Goal: Information Seeking & Learning: Learn about a topic

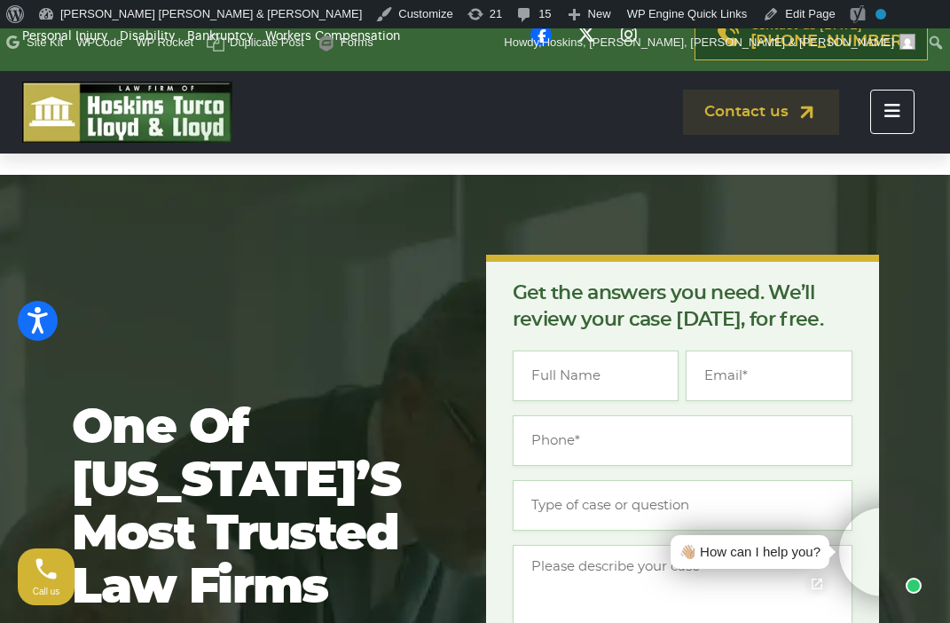
click at [892, 115] on icon "Toggle navigation" at bounding box center [893, 111] width 16 height 18
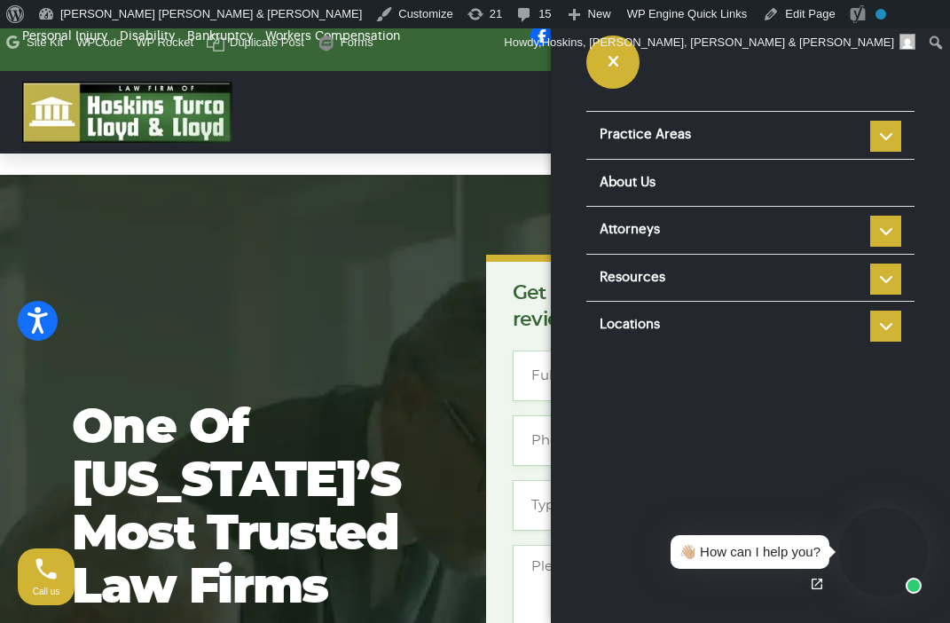
click at [786, 72] on div "Practice Areas Personal Injury Car Accident Boating Accident Brain Injury Motor…" at bounding box center [750, 311] width 399 height 623
click at [634, 65] on button "button" at bounding box center [613, 61] width 53 height 53
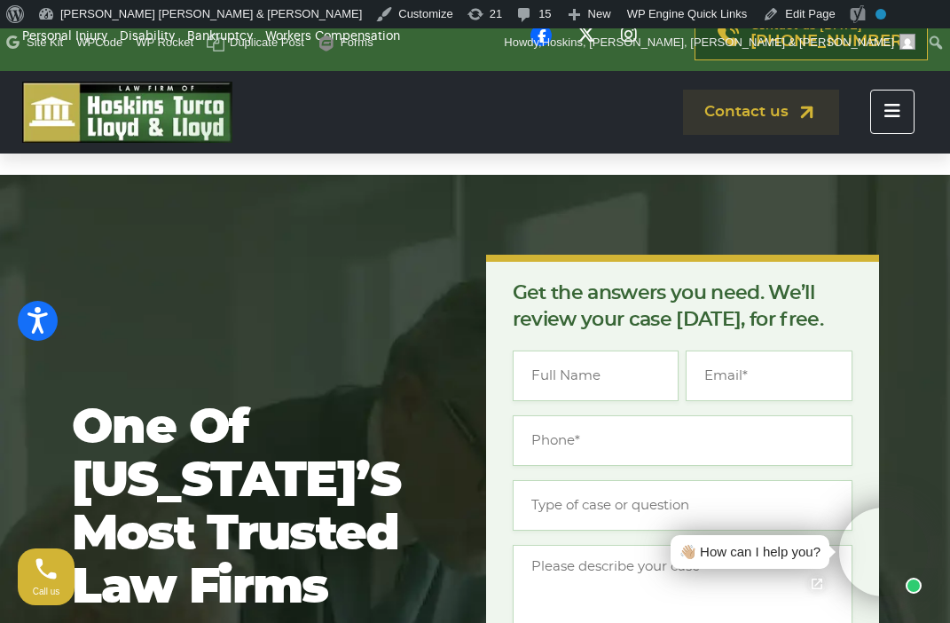
click at [876, 121] on button "Toggle navigation" at bounding box center [893, 112] width 44 height 44
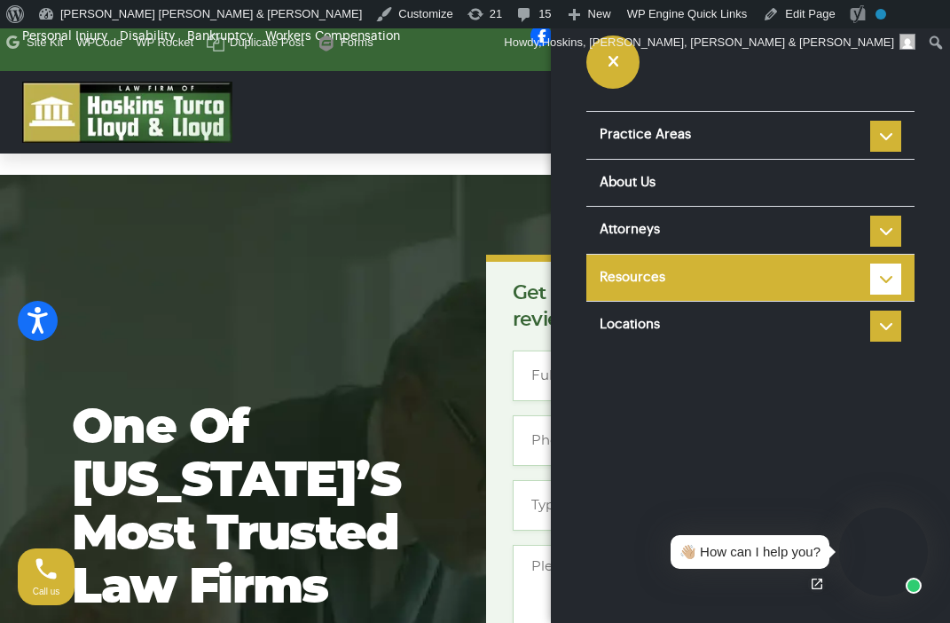
click at [762, 271] on link "Resources" at bounding box center [751, 278] width 328 height 47
click at [877, 280] on li "Resources Reviews Police Accident Reports FAQ Blog HTLL Scholarship Types of Ca…" at bounding box center [751, 278] width 328 height 48
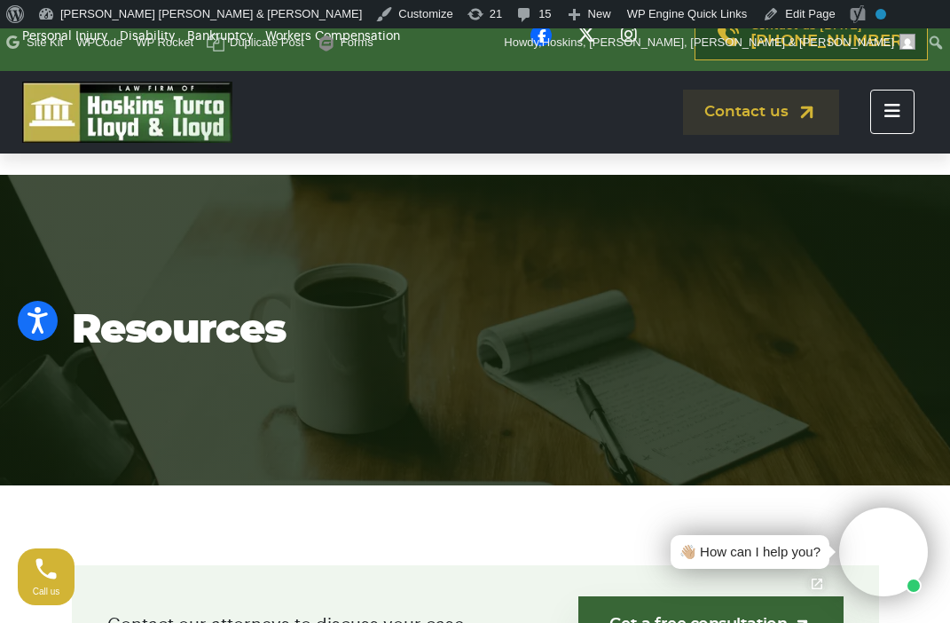
click at [879, 117] on button "Toggle navigation" at bounding box center [893, 112] width 44 height 44
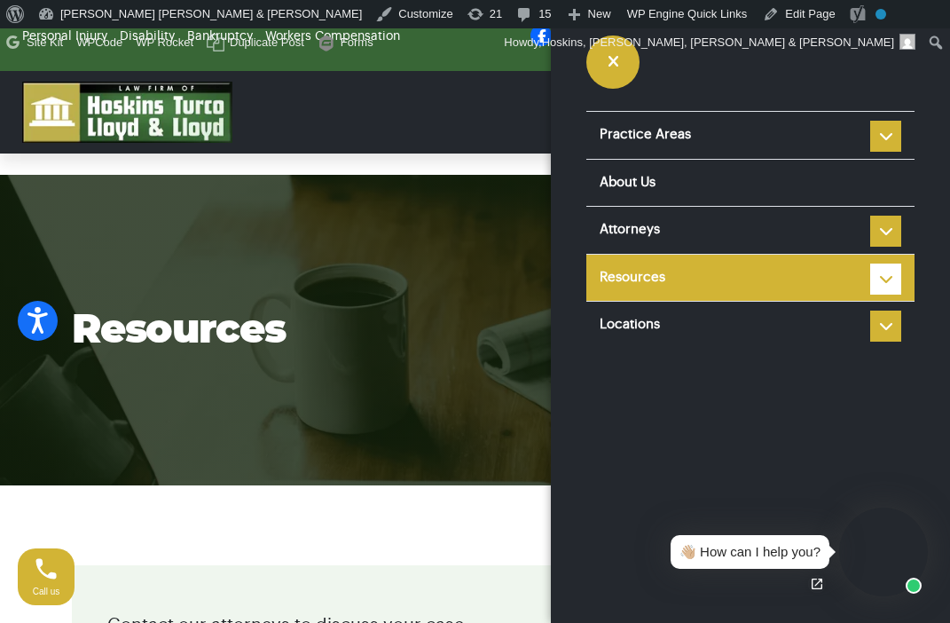
click at [894, 278] on li "Resources Reviews Police Accident Reports FAQ Blog HTLL Scholarship Types of Ca…" at bounding box center [751, 278] width 328 height 48
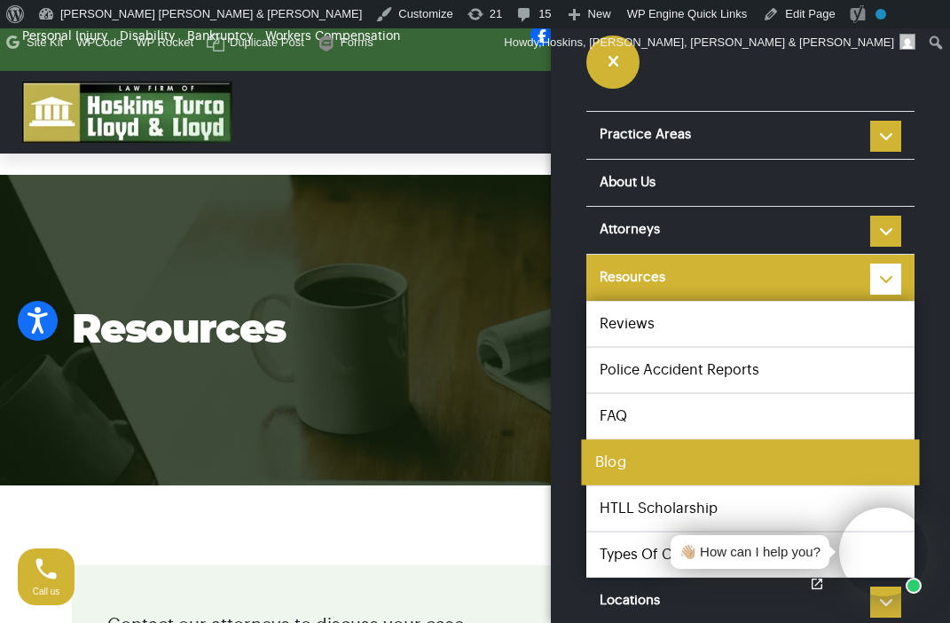
click at [718, 462] on link "Blog" at bounding box center [750, 462] width 338 height 46
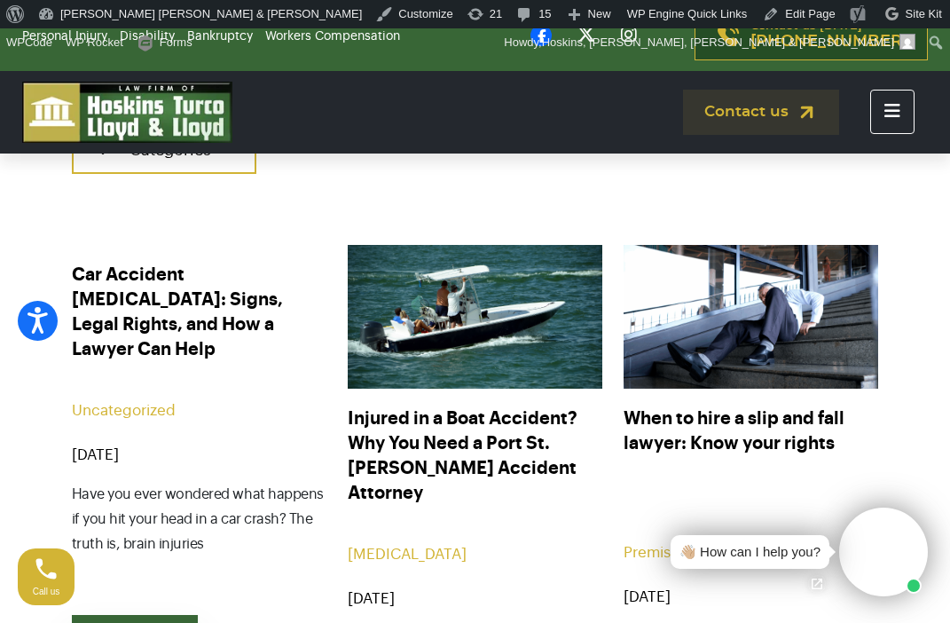
scroll to position [605, 0]
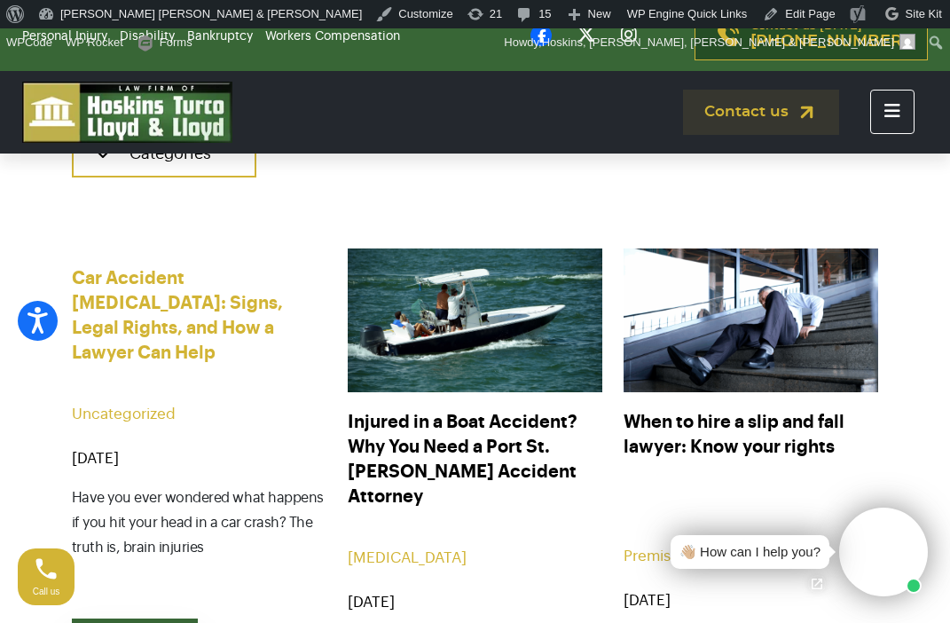
click at [239, 316] on link "Car Accident [MEDICAL_DATA]: Signs, Legal Rights, and How a Lawyer Can Help" at bounding box center [199, 315] width 255 height 99
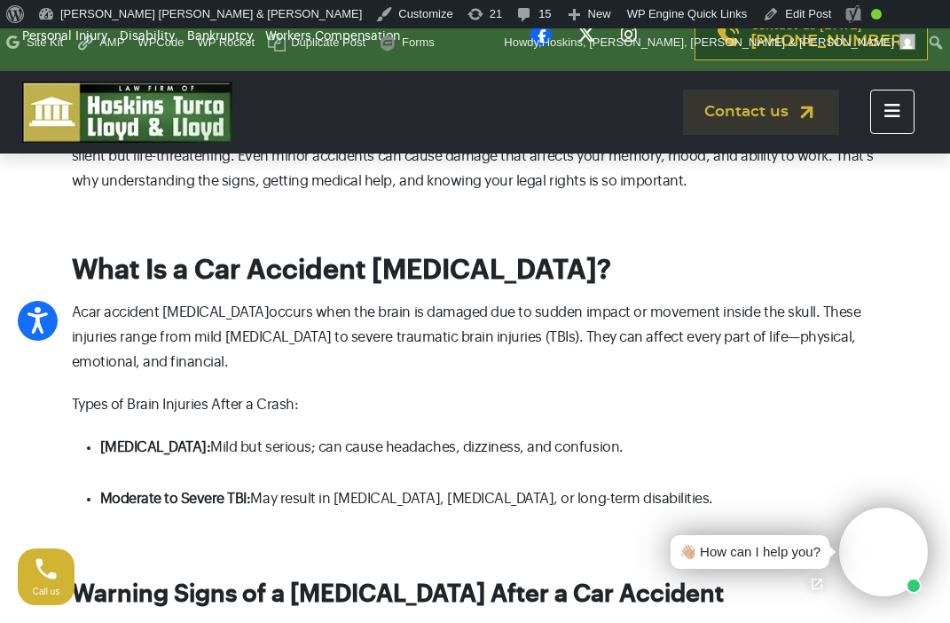
scroll to position [596, 0]
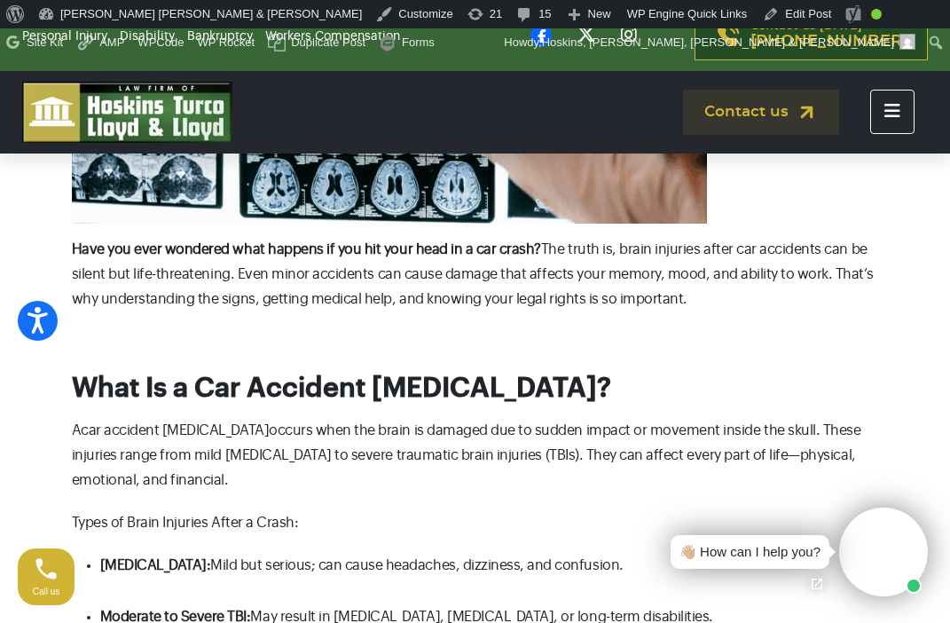
drag, startPoint x: 478, startPoint y: 438, endPoint x: 71, endPoint y: 246, distance: 450.2
copy div "Have you ever wondered what happens if you hit your head in a car crash? The tr…"
